Goal: Task Accomplishment & Management: Complete application form

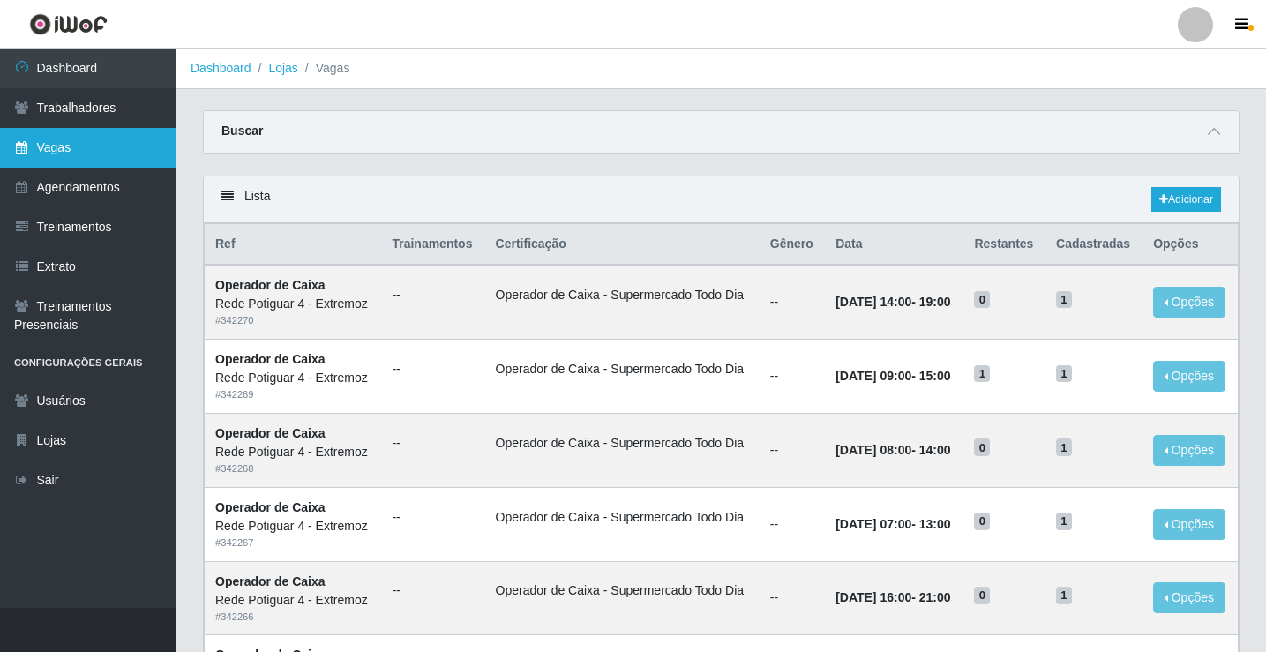
click at [56, 144] on link "Vagas" at bounding box center [88, 148] width 176 height 40
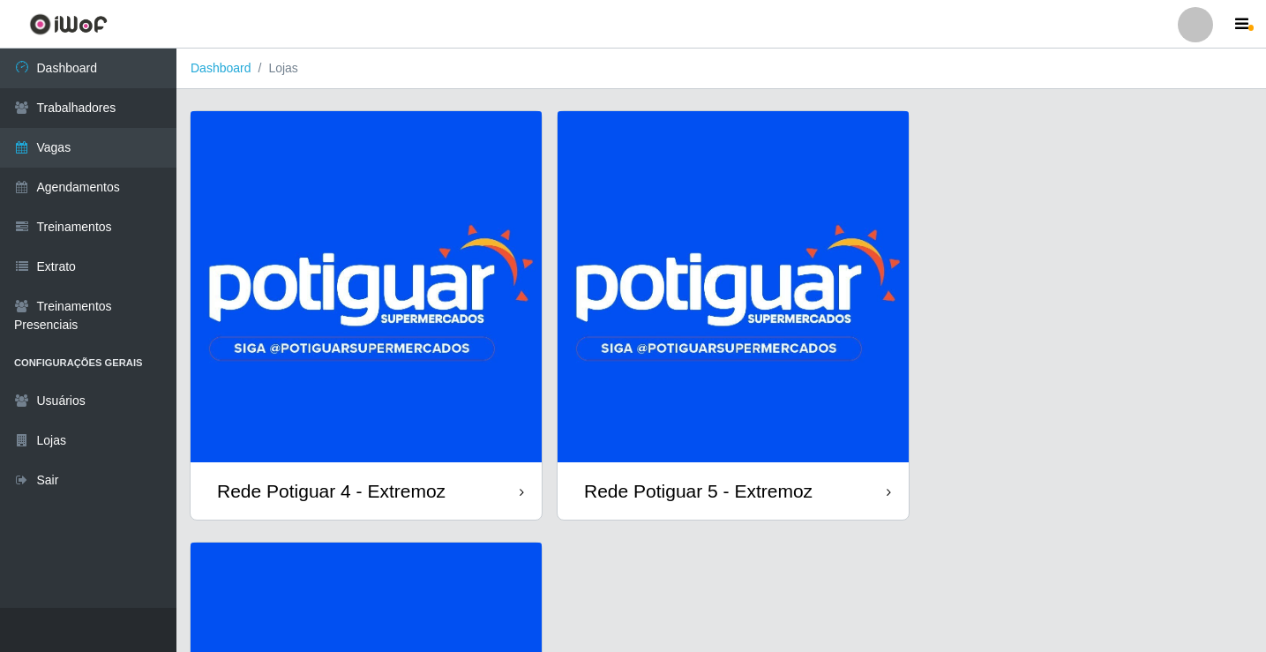
click at [431, 236] on img at bounding box center [366, 286] width 351 height 351
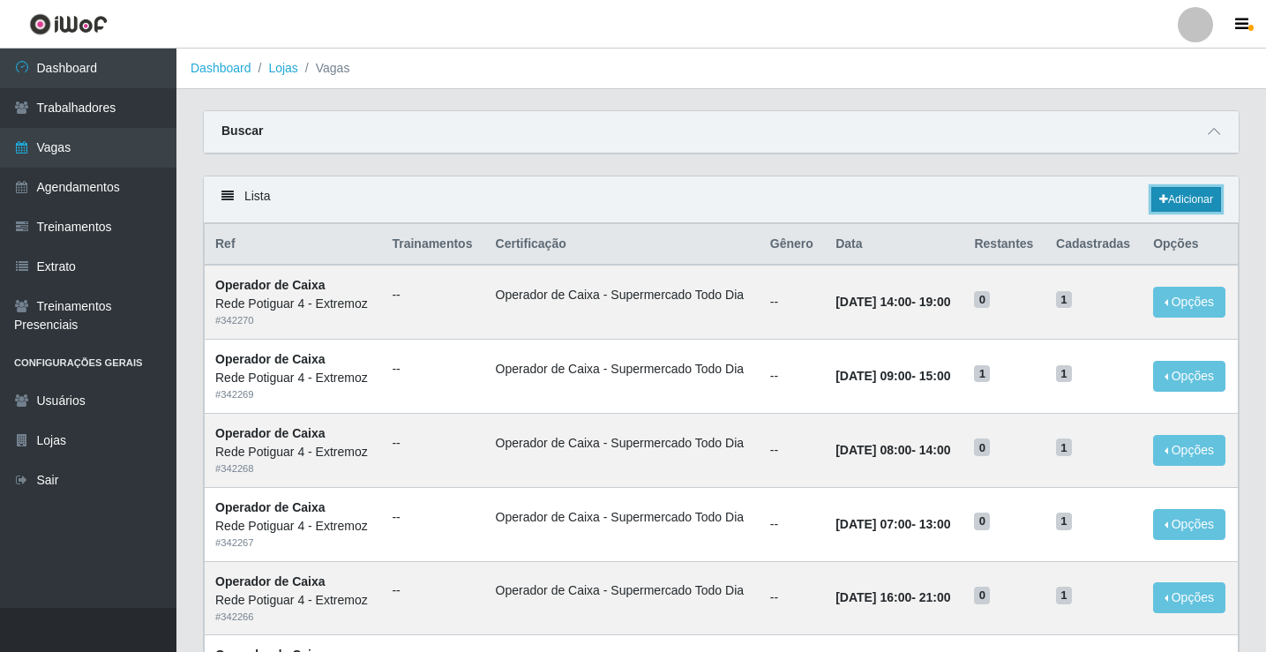
click at [1164, 203] on icon at bounding box center [1163, 199] width 9 height 11
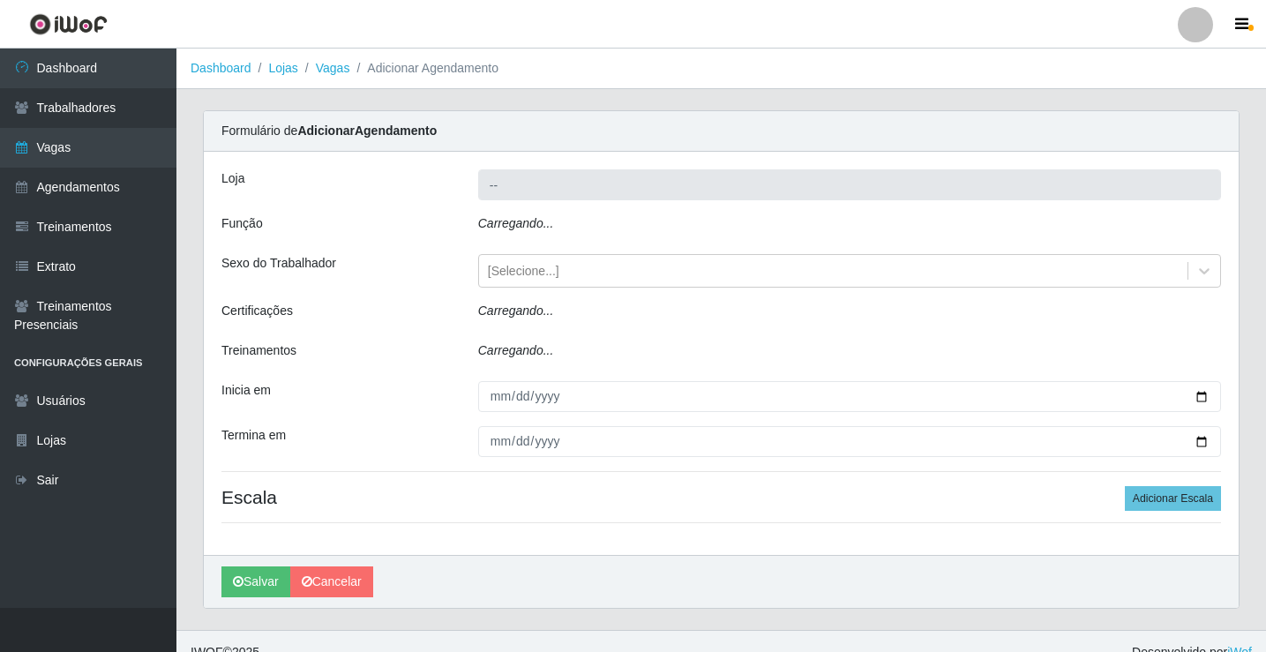
type input "Rede Potiguar 4 - Extremoz"
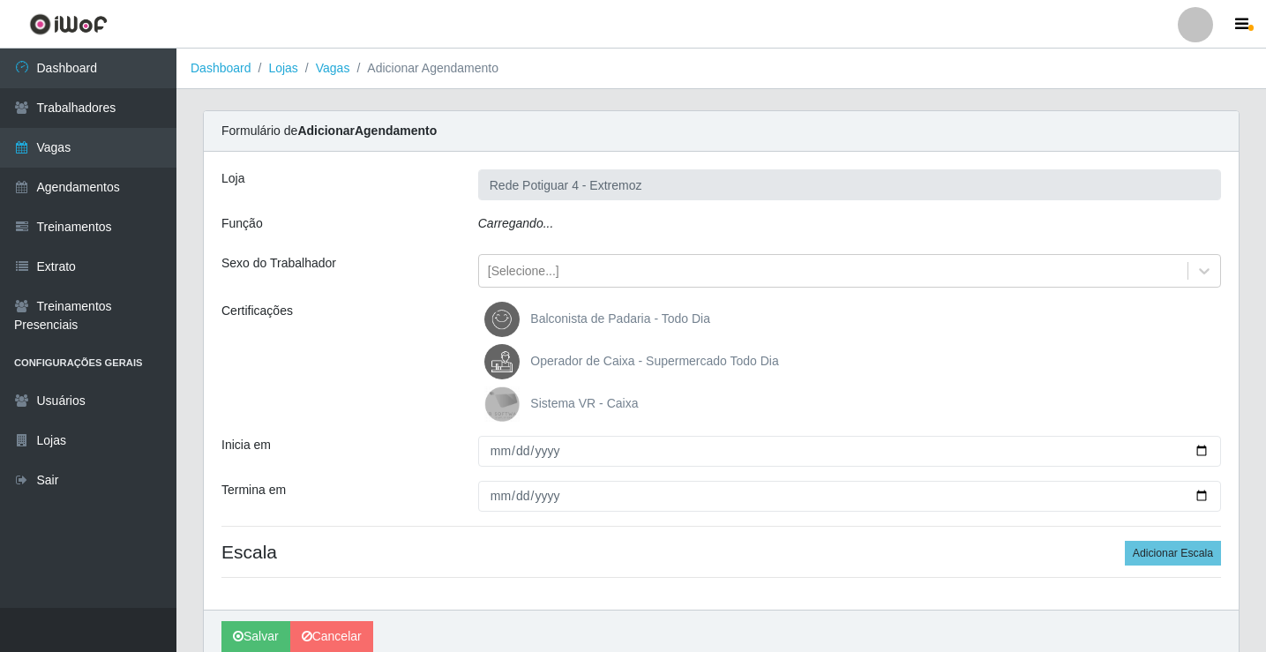
click at [550, 232] on div "Carregando..." at bounding box center [849, 227] width 769 height 26
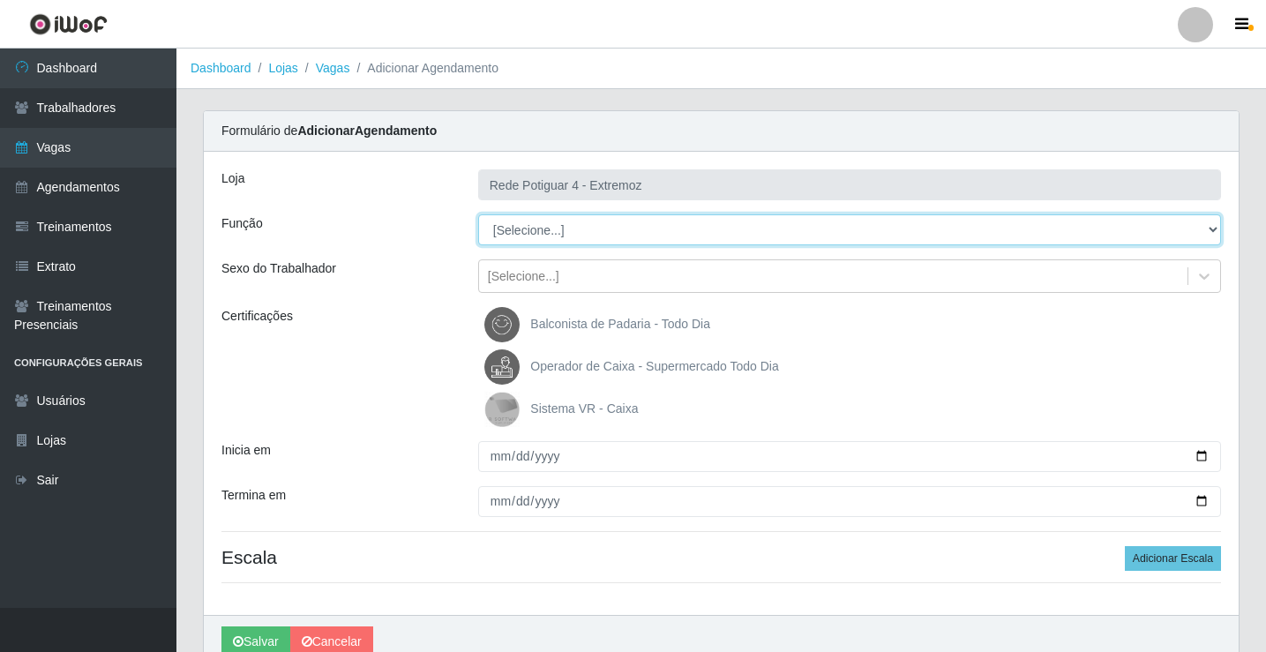
click at [547, 229] on select "[Selecione...] ASG Auxiliar de Estacionamento Balconista Embalador Operador de …" at bounding box center [849, 229] width 743 height 31
select select "12"
click at [478, 214] on select "[Selecione...] ASG Auxiliar de Estacionamento Balconista Embalador Operador de …" at bounding box center [849, 229] width 743 height 31
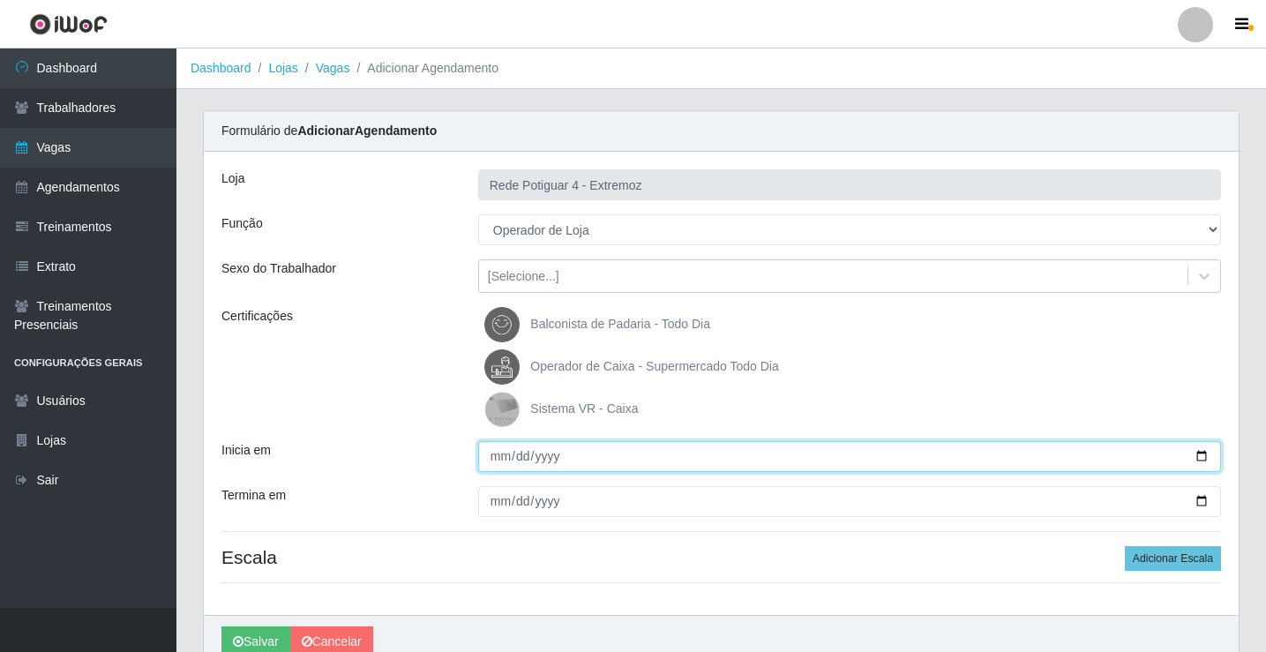
click at [498, 460] on input "Inicia em" at bounding box center [849, 456] width 743 height 31
type input "[DATE]"
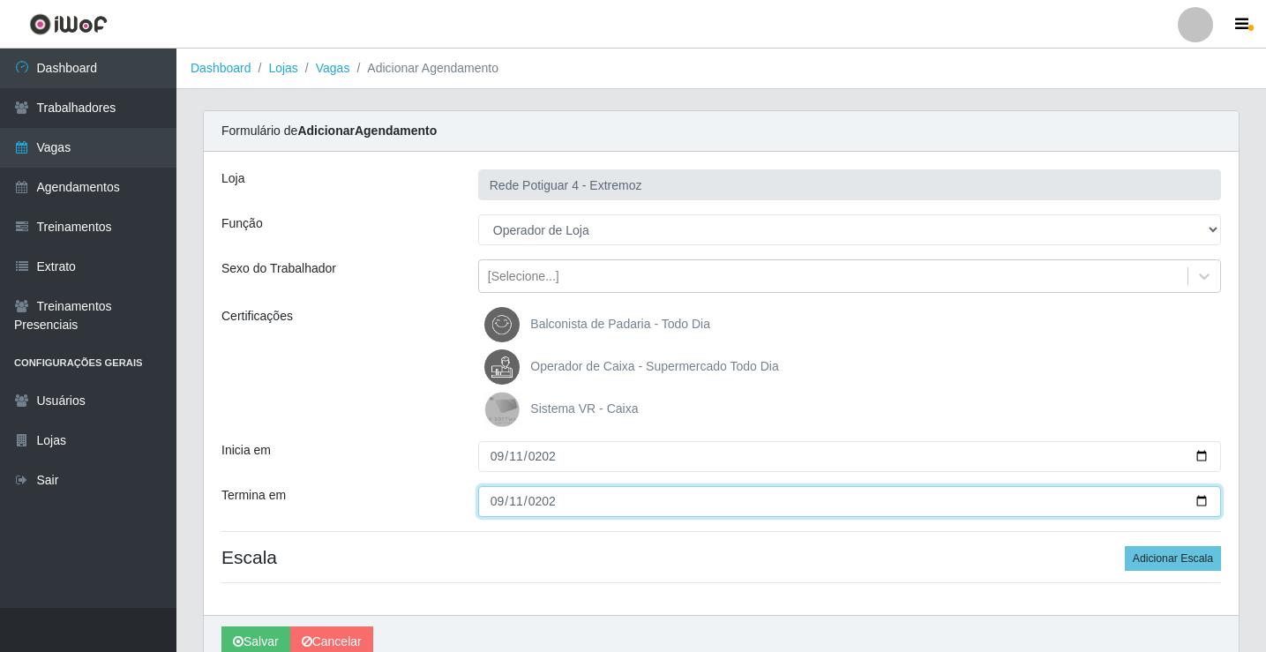
type input "[DATE]"
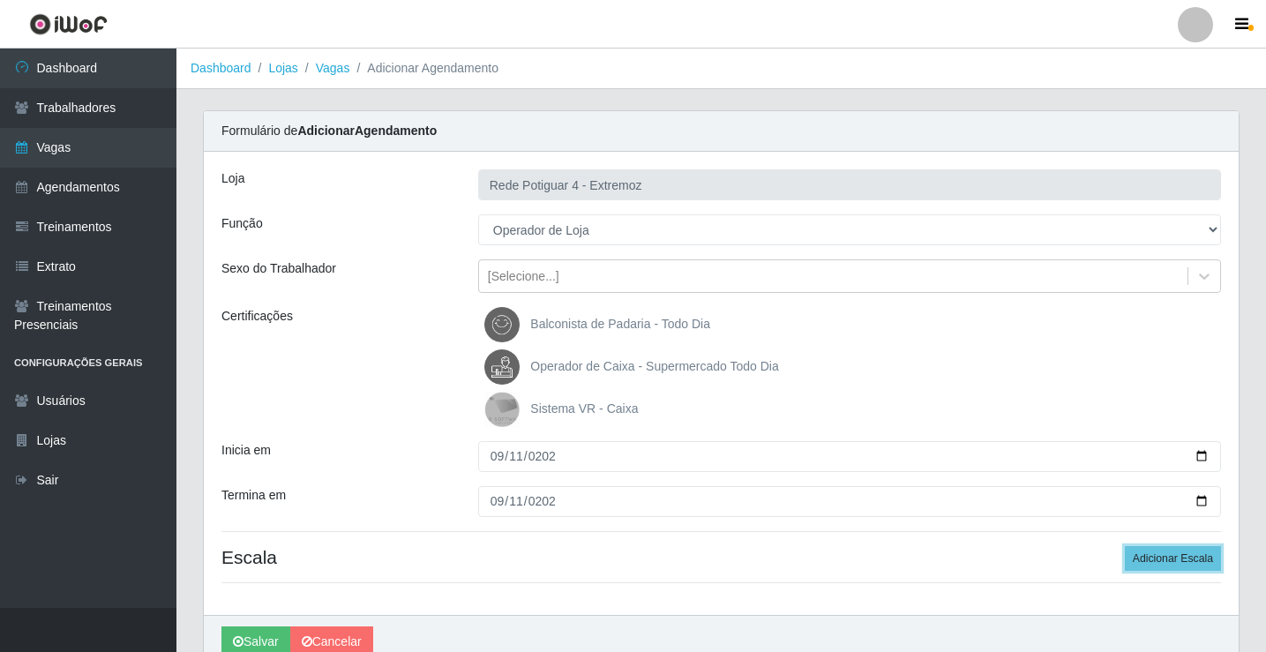
click at [1125, 546] on button "Adicionar Escala" at bounding box center [1173, 558] width 96 height 25
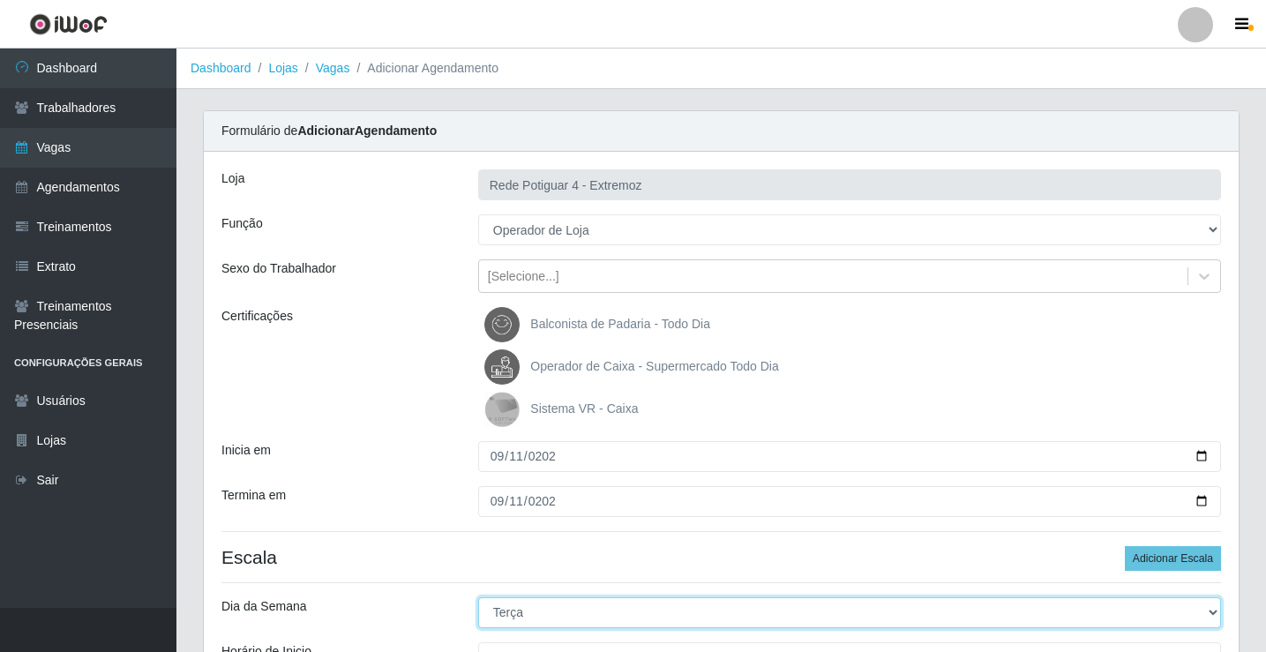
select select "3"
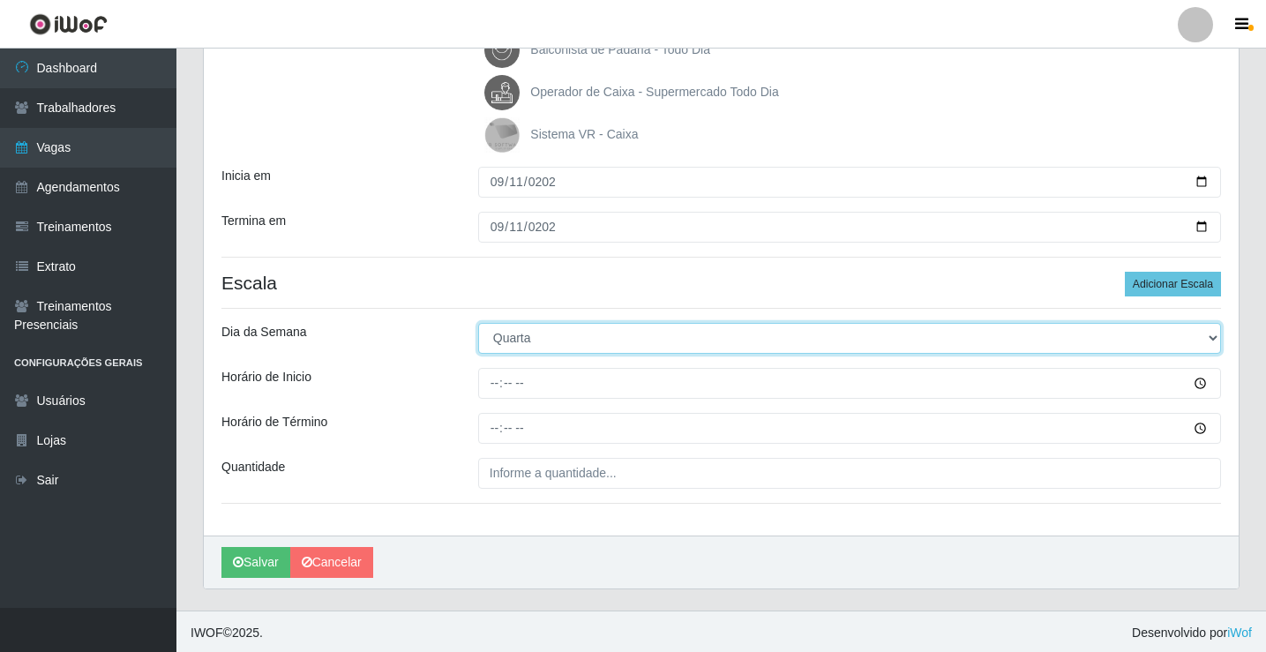
scroll to position [277, 0]
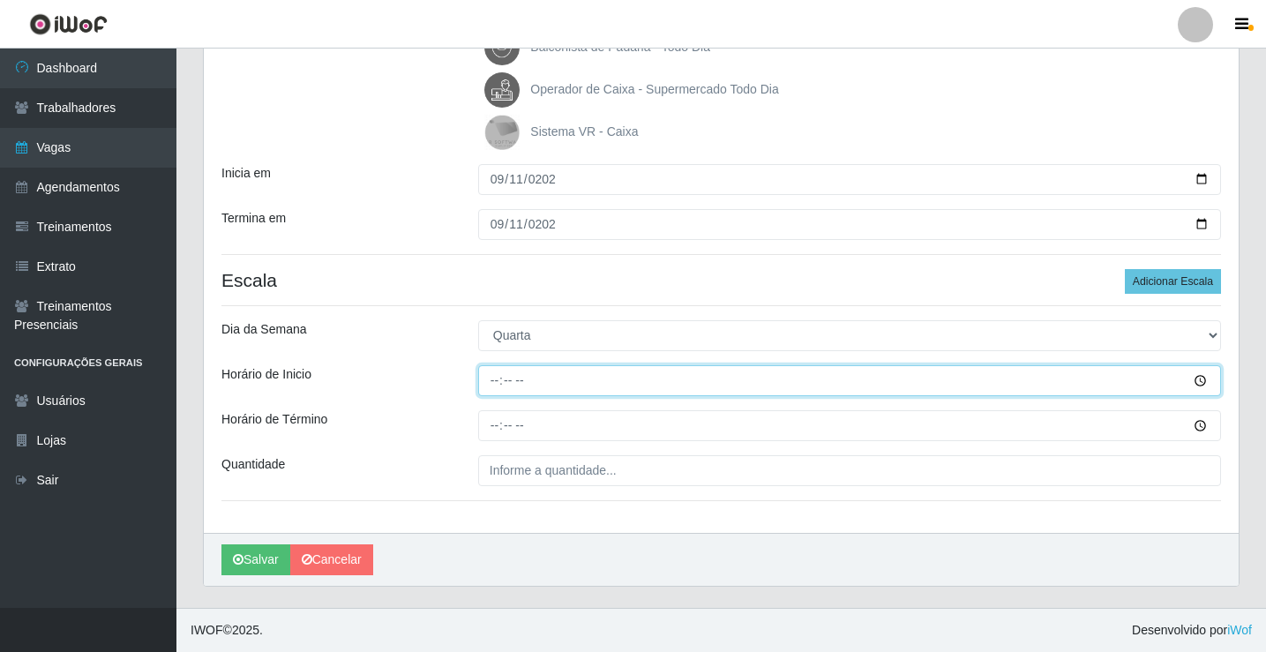
click at [495, 380] on input "Horário de Inicio" at bounding box center [849, 380] width 743 height 31
type input "09:00"
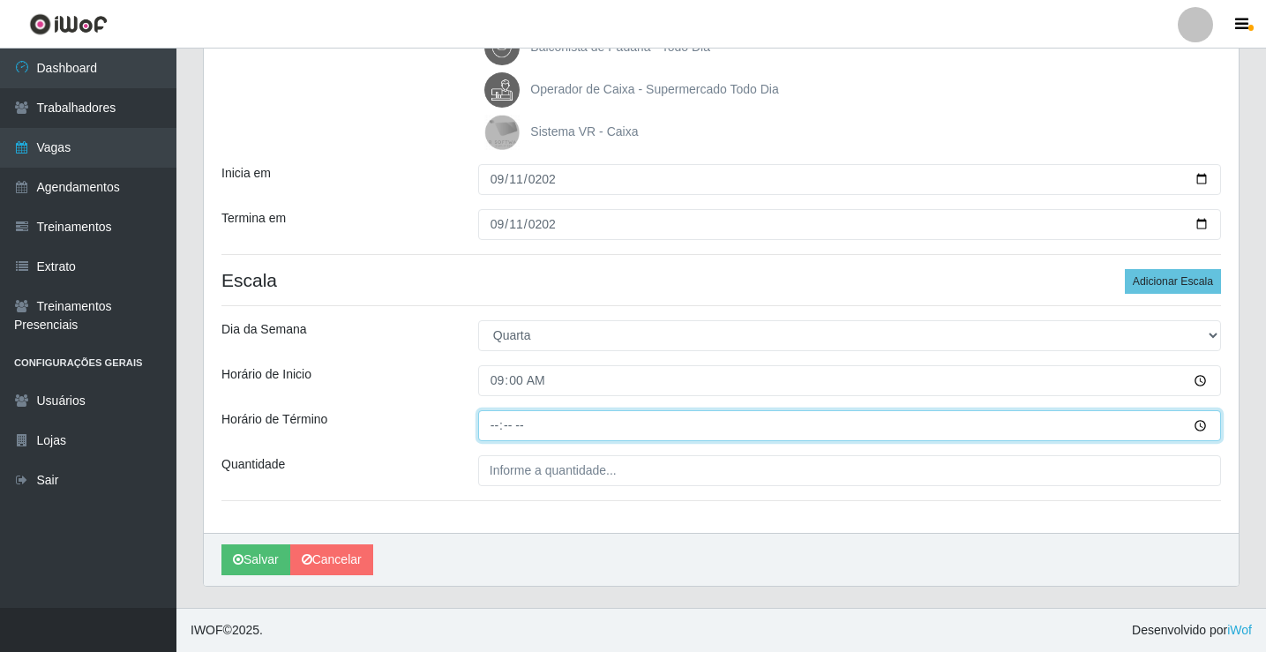
type input "15:00"
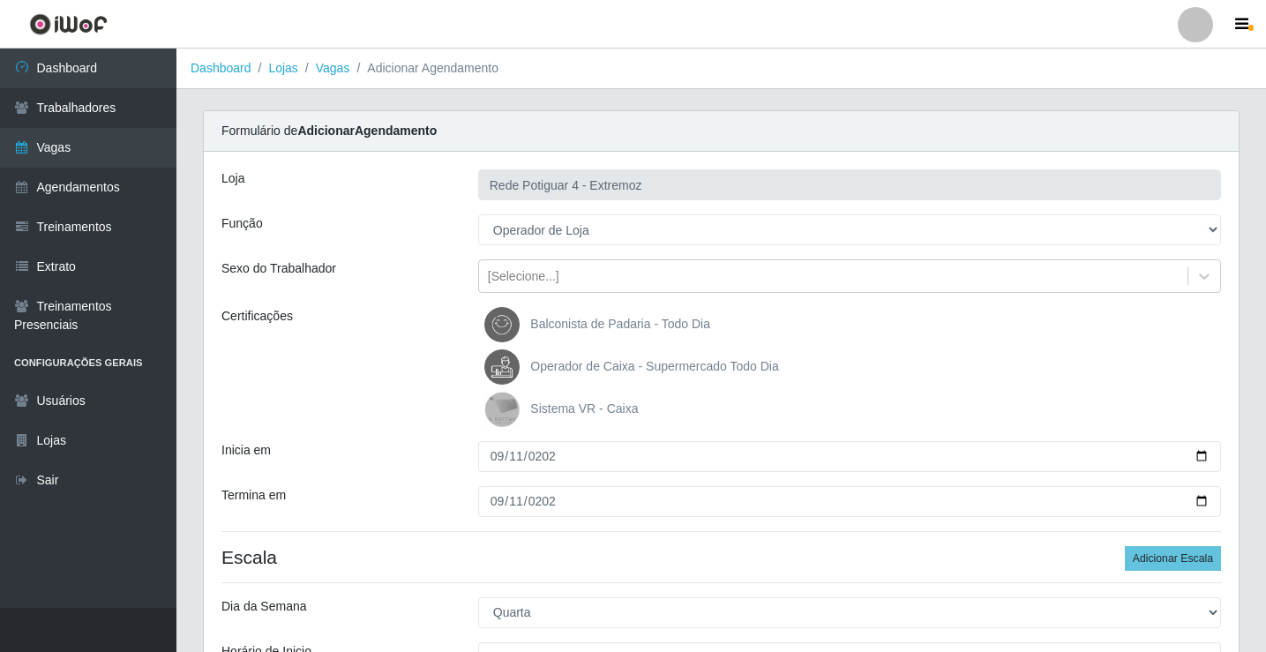
scroll to position [88, 0]
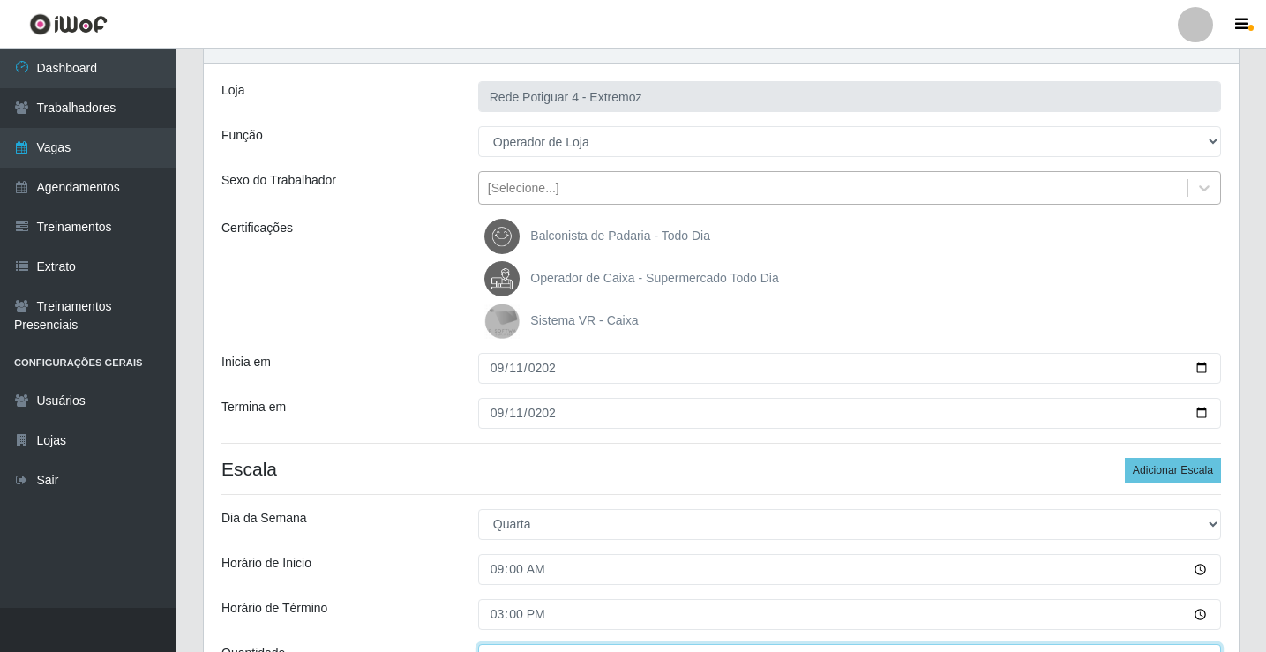
type input "01_"
click at [600, 183] on div "[Selecione...]" at bounding box center [833, 188] width 708 height 29
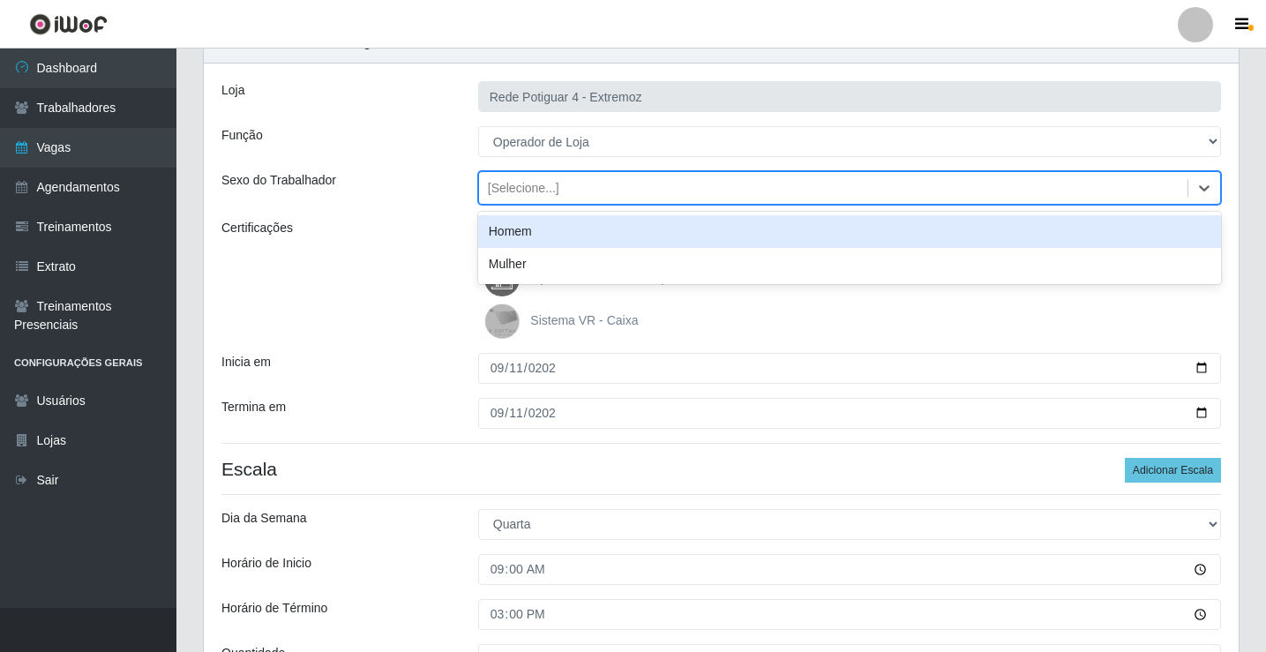
click at [505, 228] on div "Homem" at bounding box center [849, 231] width 743 height 33
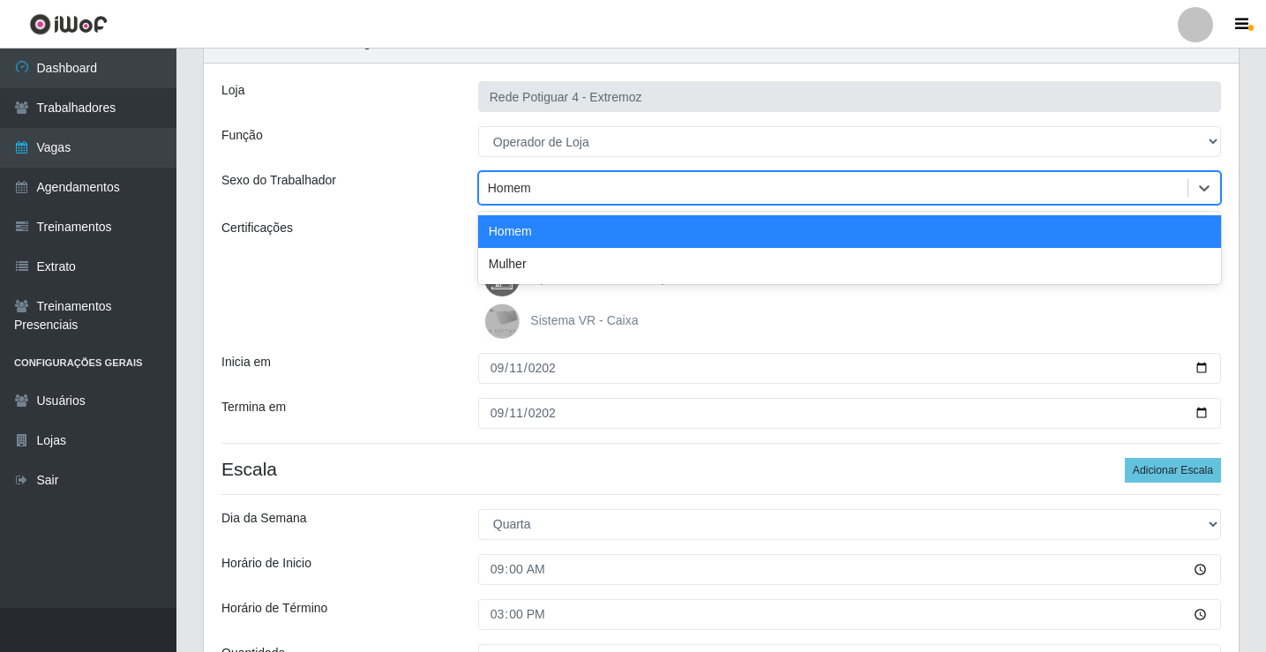
click at [560, 190] on div "Homem" at bounding box center [833, 188] width 708 height 29
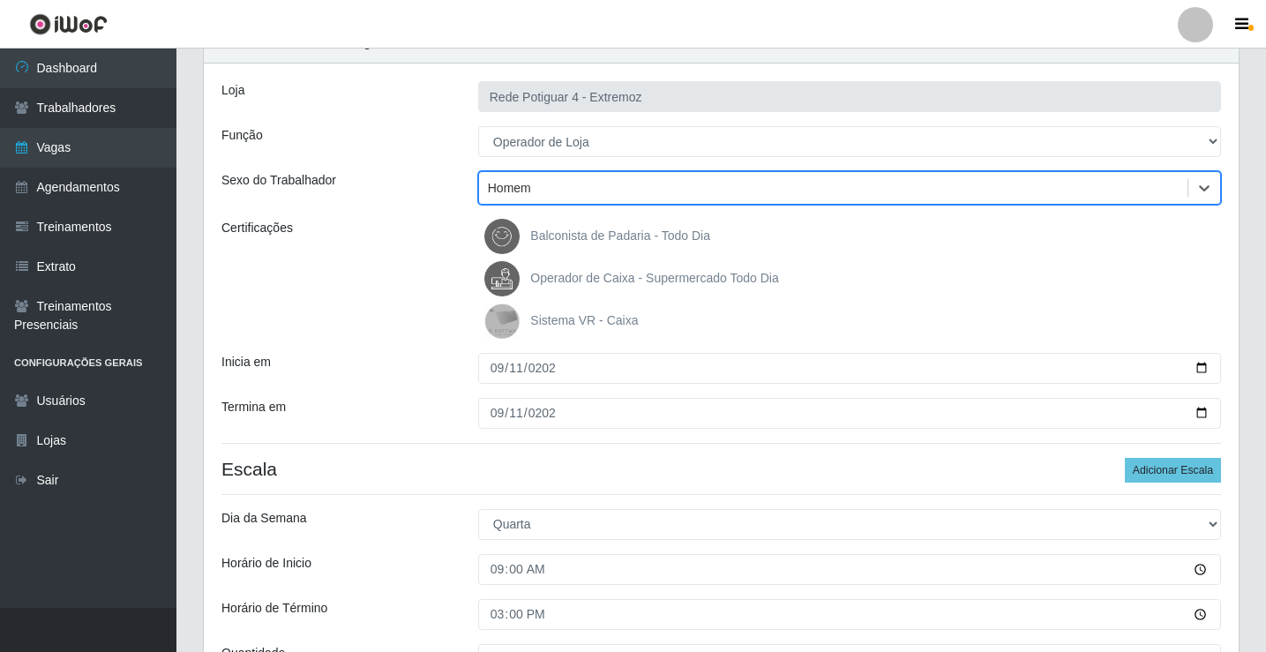
click at [522, 196] on div "Homem" at bounding box center [509, 188] width 43 height 19
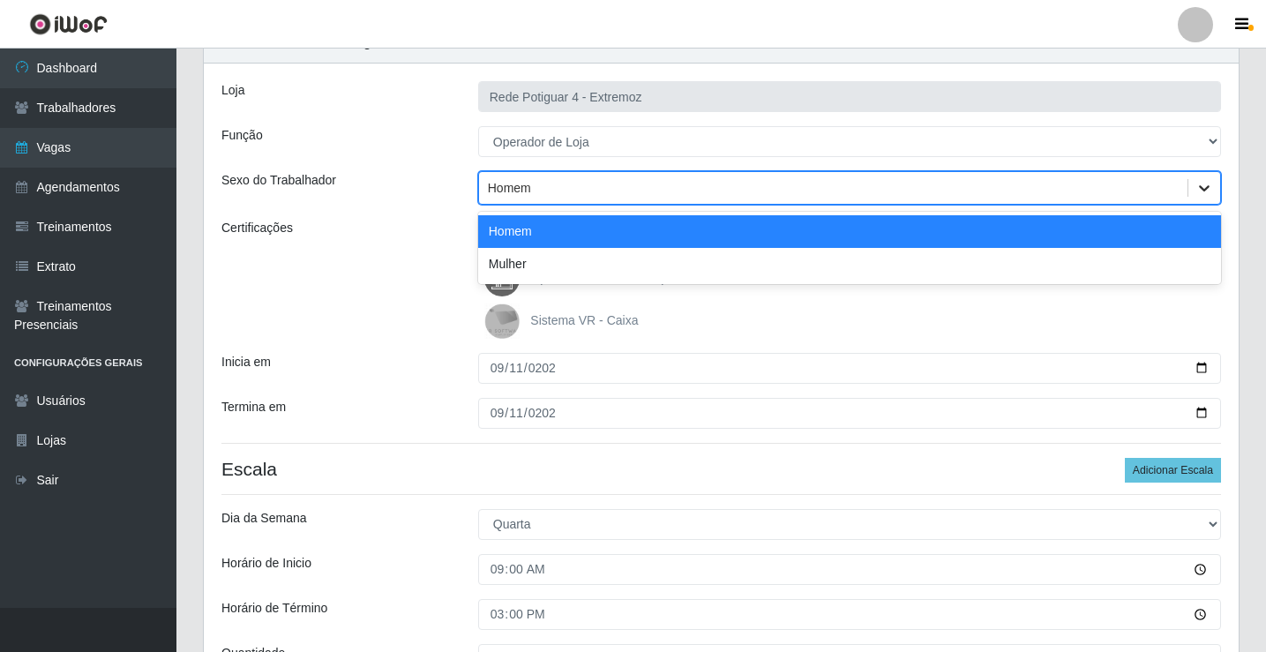
click at [1188, 191] on div at bounding box center [1204, 188] width 32 height 32
click at [371, 226] on div "Certificações" at bounding box center [336, 279] width 257 height 120
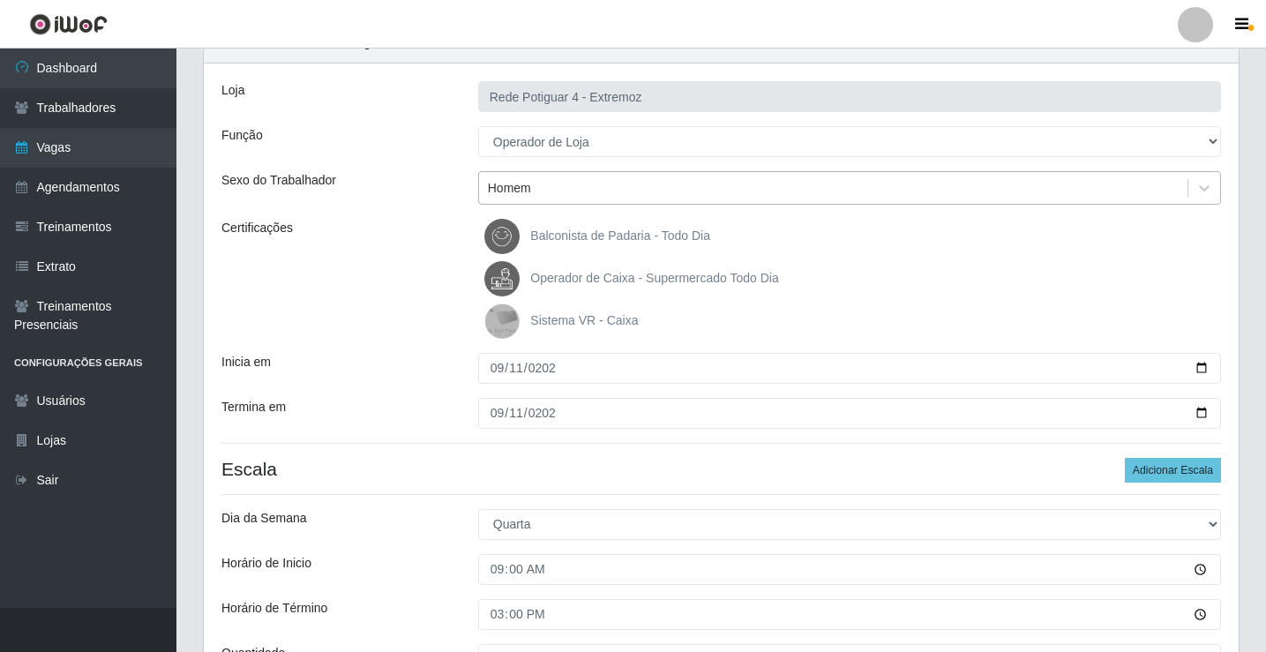
click at [583, 194] on div "Homem" at bounding box center [833, 188] width 708 height 29
click at [370, 212] on div "Loja Rede Potiguar 4 - Extremoz Função [Selecione...] ASG Auxiliar de Estaciona…" at bounding box center [721, 393] width 1035 height 658
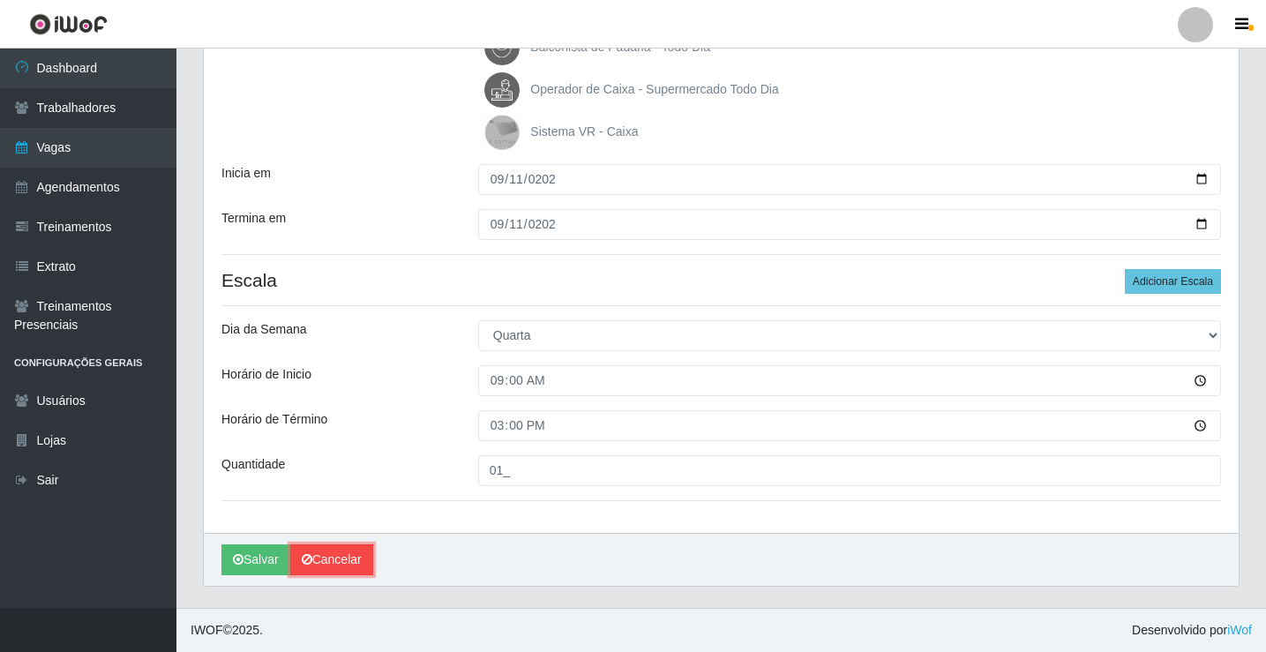
click at [339, 548] on link "Cancelar" at bounding box center [331, 559] width 83 height 31
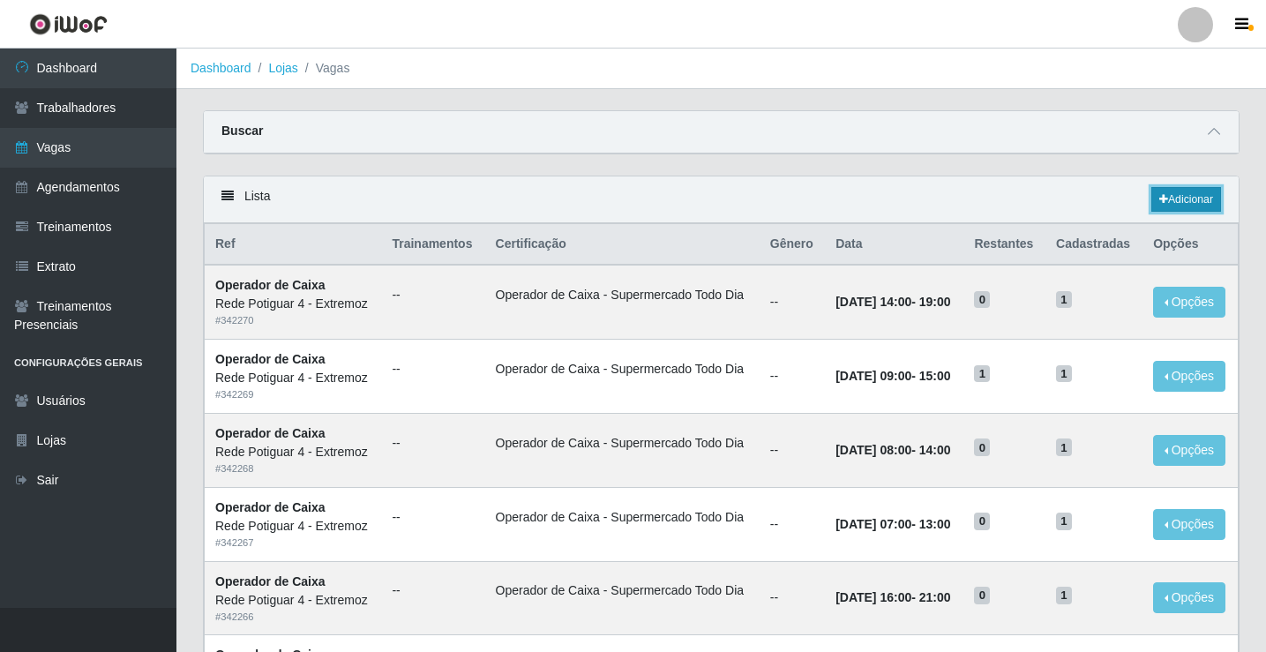
click at [1158, 192] on link "Adicionar" at bounding box center [1186, 199] width 70 height 25
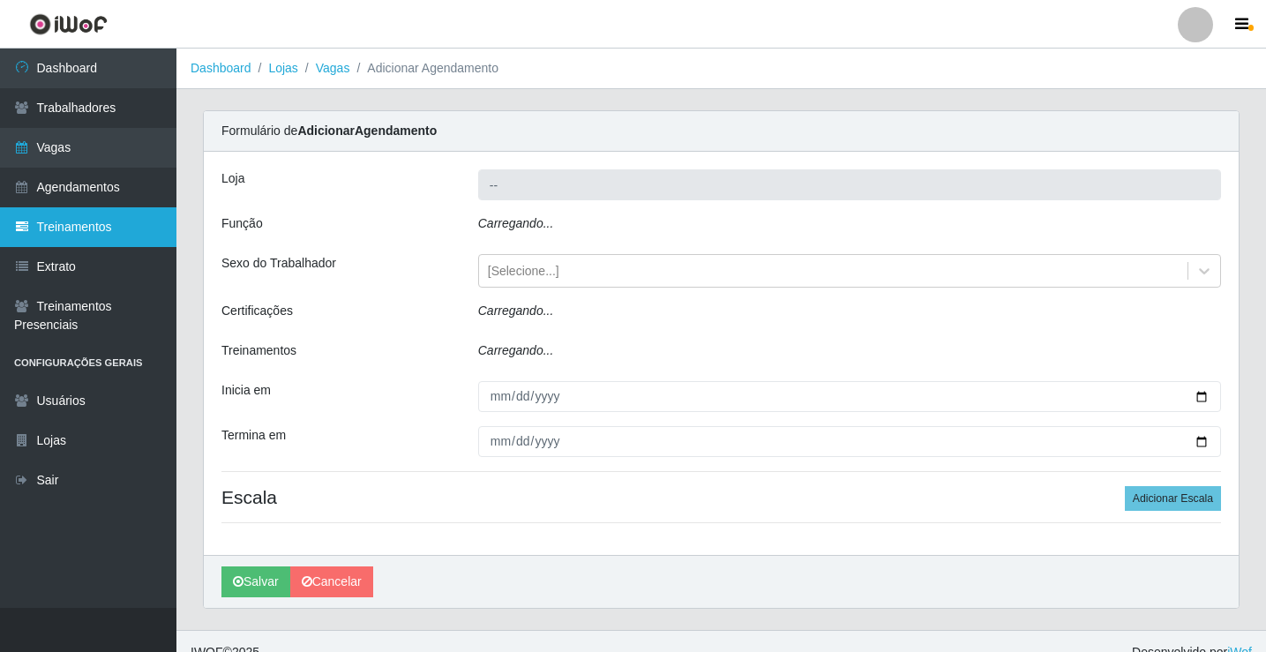
type input "Rede Potiguar 4 - Extremoz"
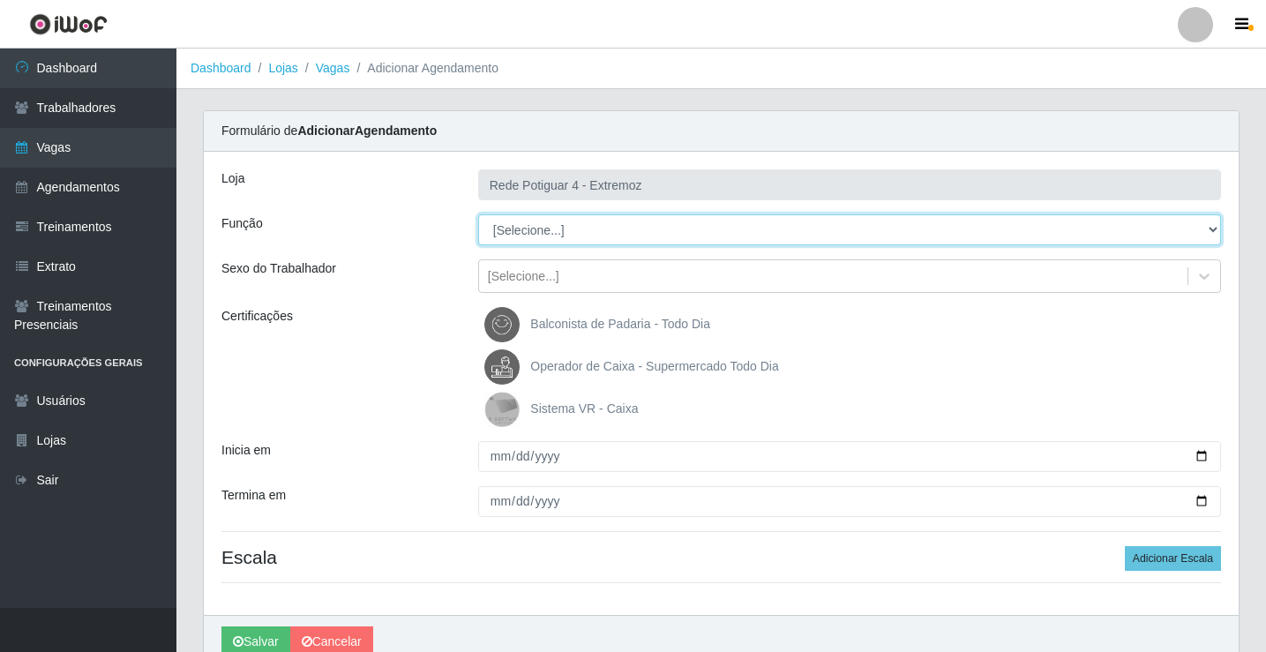
click at [557, 236] on select "[Selecione...] ASG Auxiliar de Estacionamento Balconista Embalador Operador de …" at bounding box center [849, 229] width 743 height 31
select select "12"
click at [478, 214] on select "[Selecione...] ASG Auxiliar de Estacionamento Balconista Embalador Operador de …" at bounding box center [849, 229] width 743 height 31
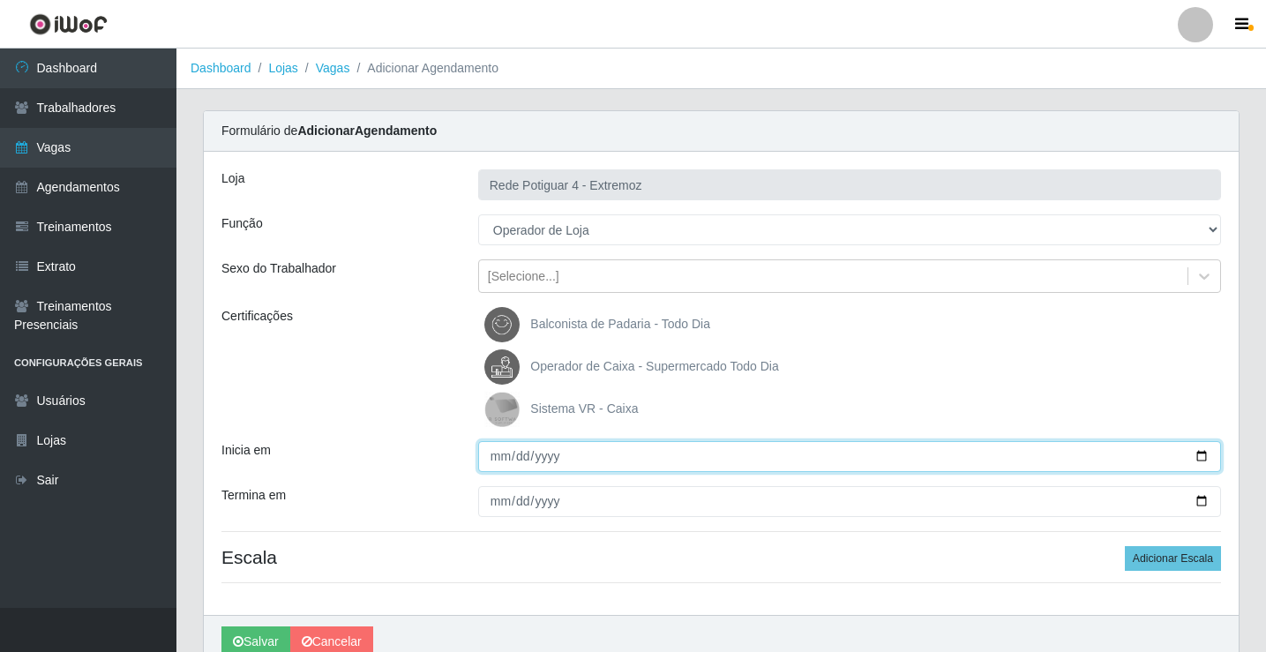
click at [505, 450] on input "Inicia em" at bounding box center [849, 456] width 743 height 31
type input "[DATE]"
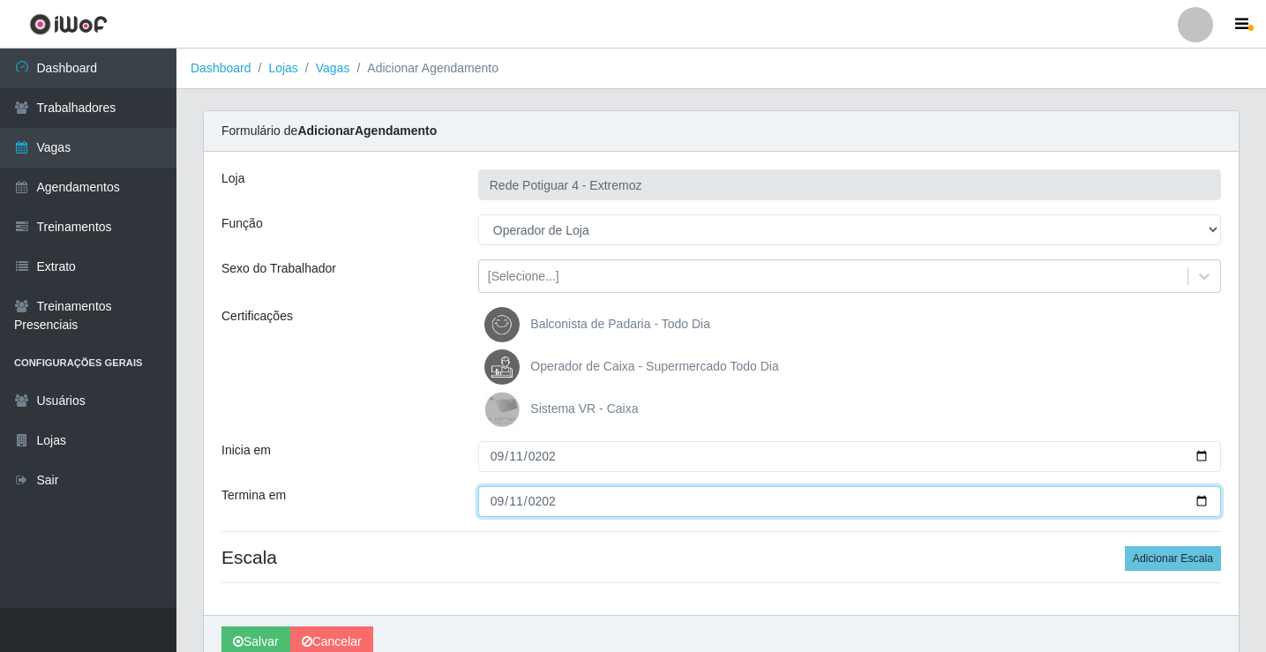
type input "[DATE]"
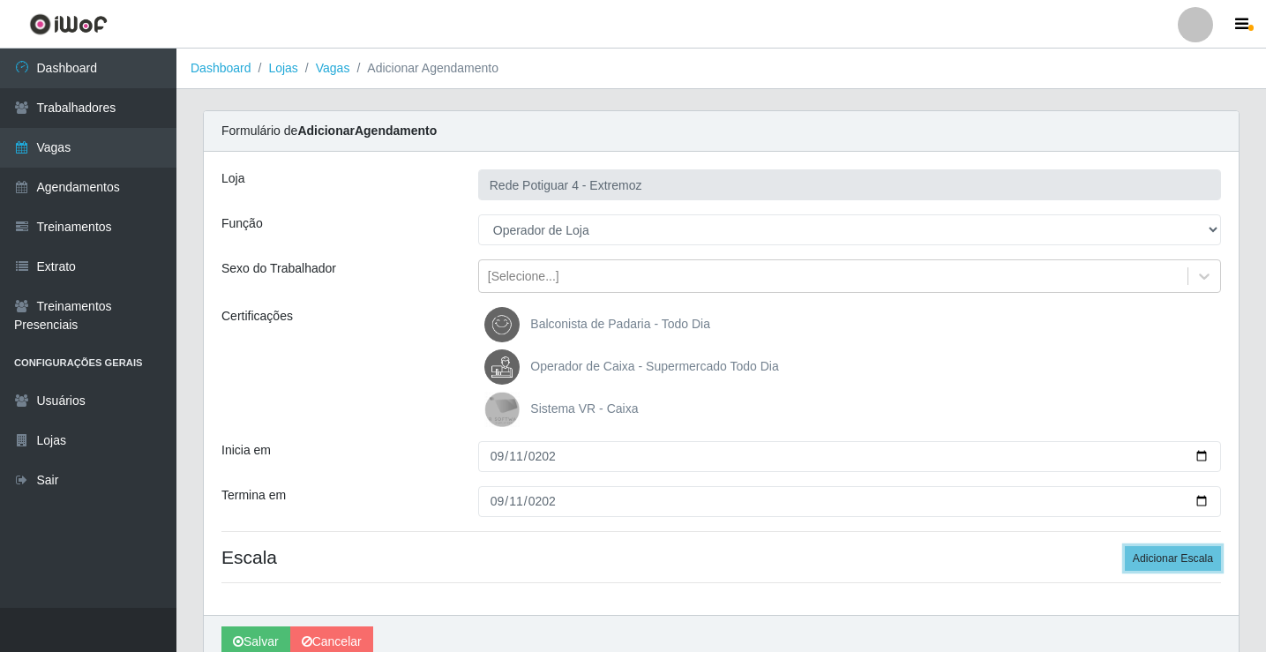
click at [1125, 546] on button "Adicionar Escala" at bounding box center [1173, 558] width 96 height 25
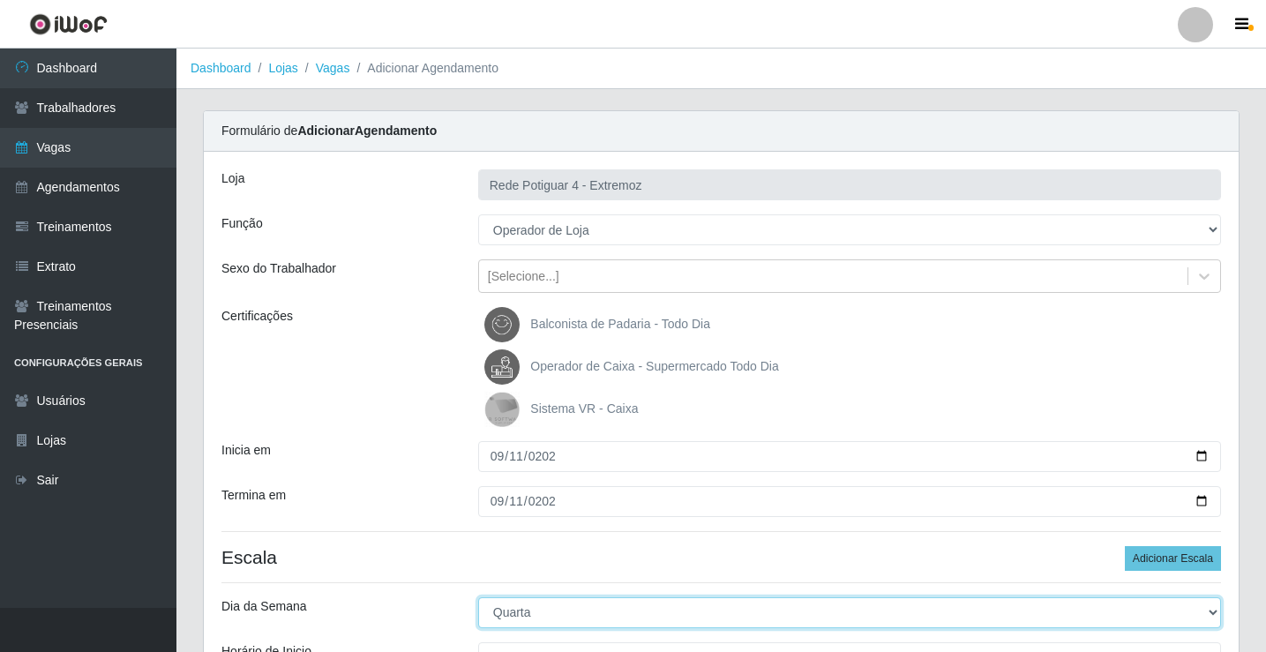
select select "4"
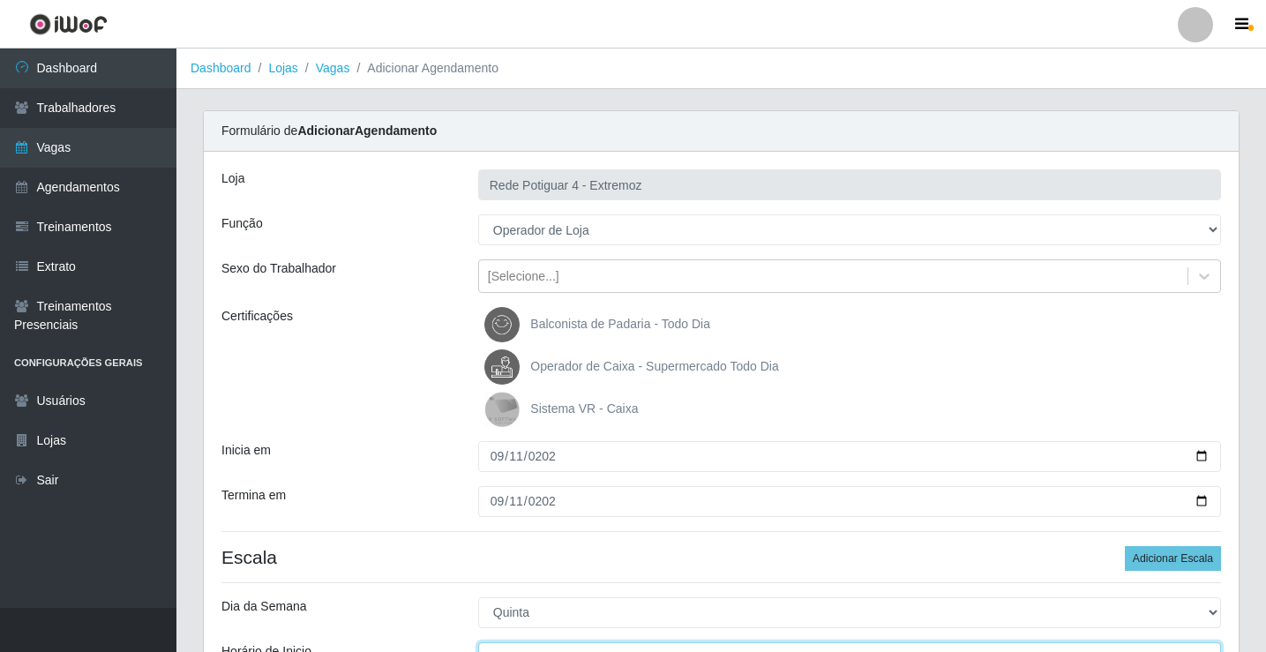
scroll to position [21, 0]
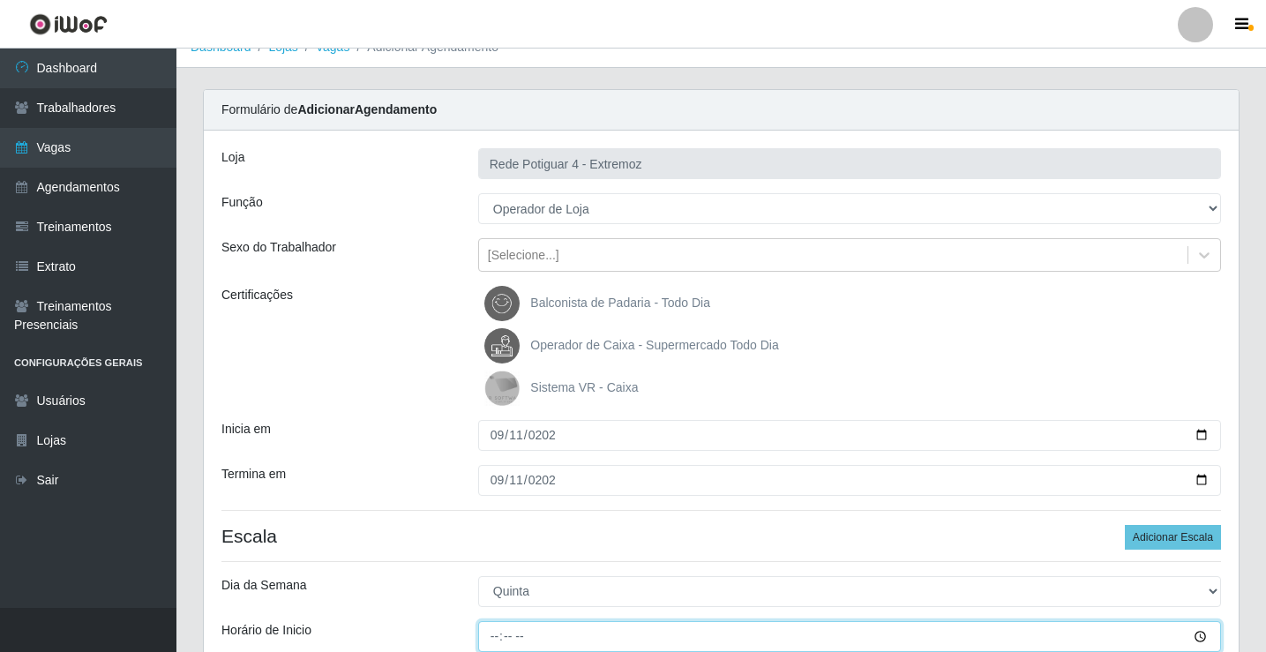
type input "09:00"
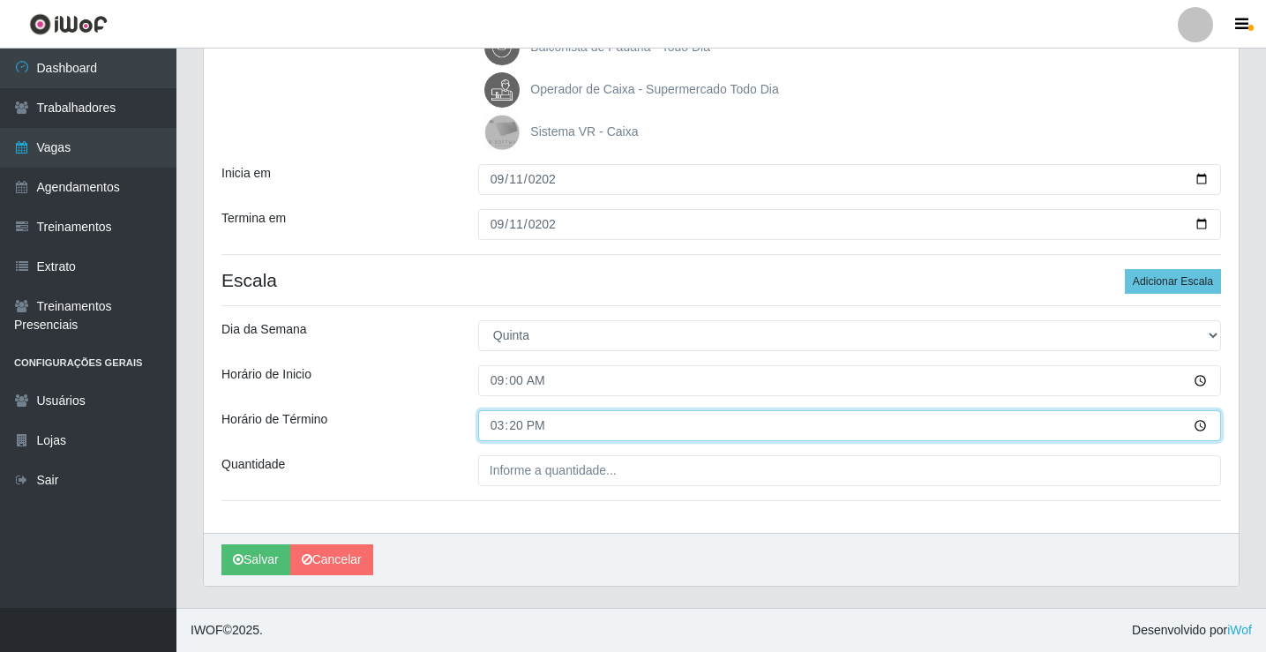
type input "15:00"
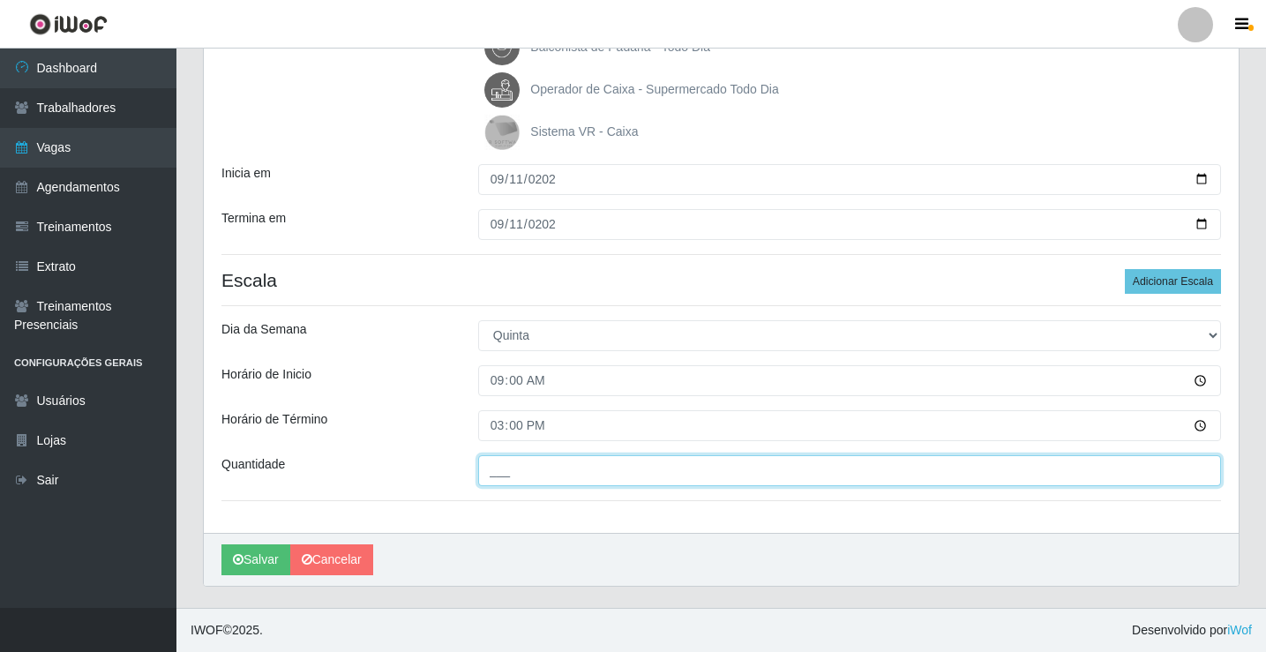
click at [574, 465] on input "___" at bounding box center [849, 470] width 743 height 31
type input "01_"
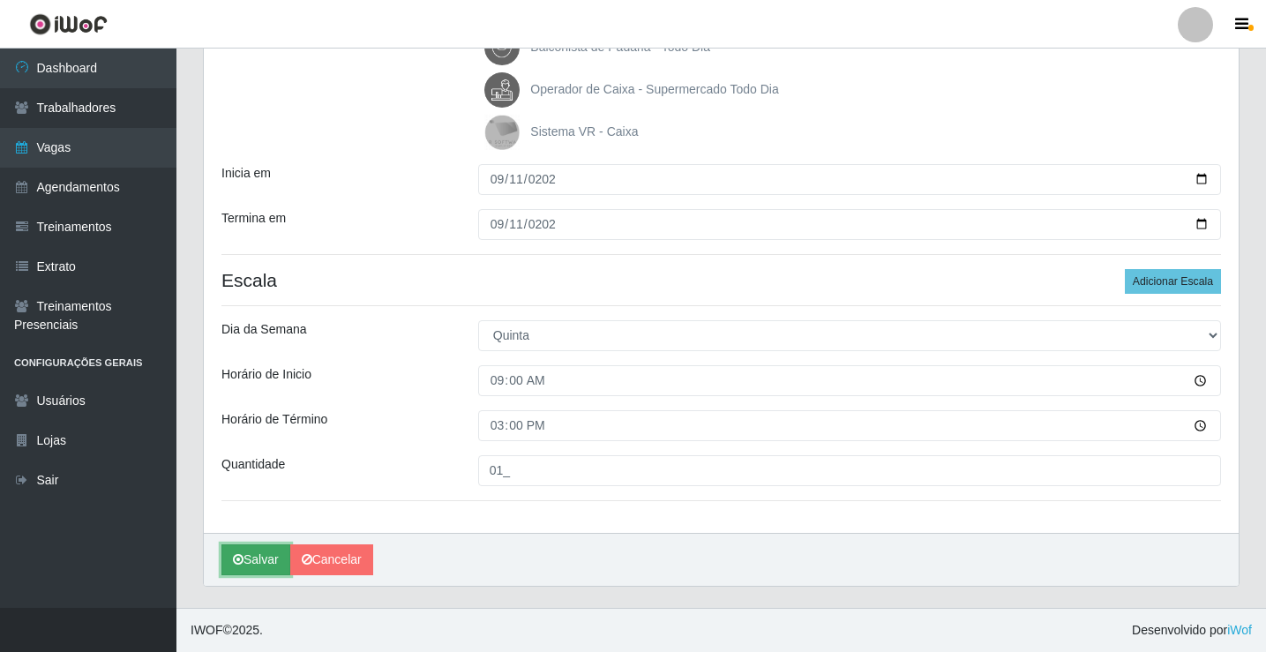
click at [258, 566] on button "Salvar" at bounding box center [255, 559] width 69 height 31
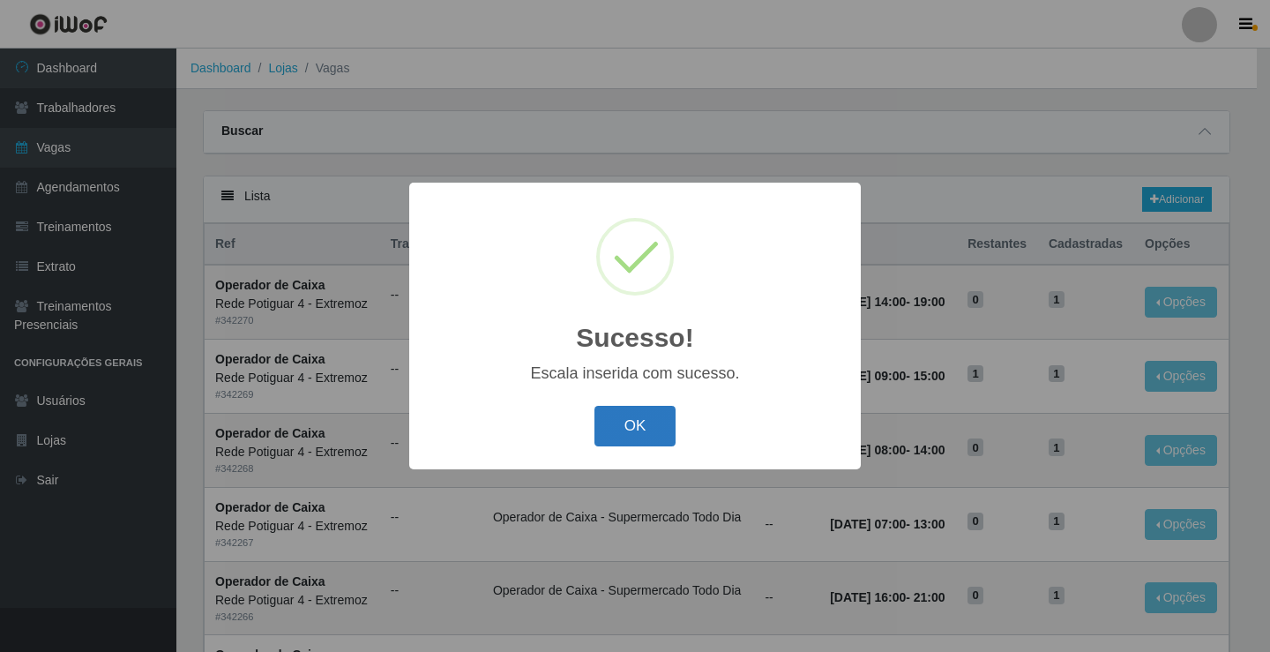
click at [614, 429] on button "OK" at bounding box center [636, 426] width 82 height 41
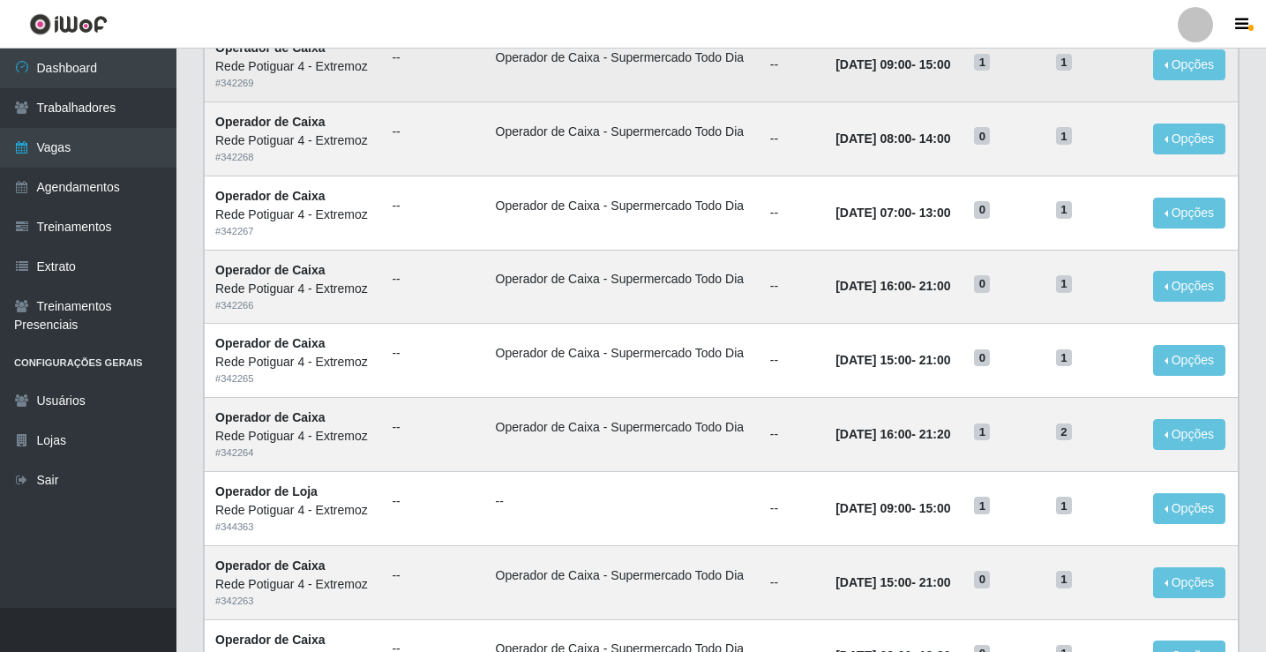
scroll to position [353, 0]
